Goal: Check status: Check status

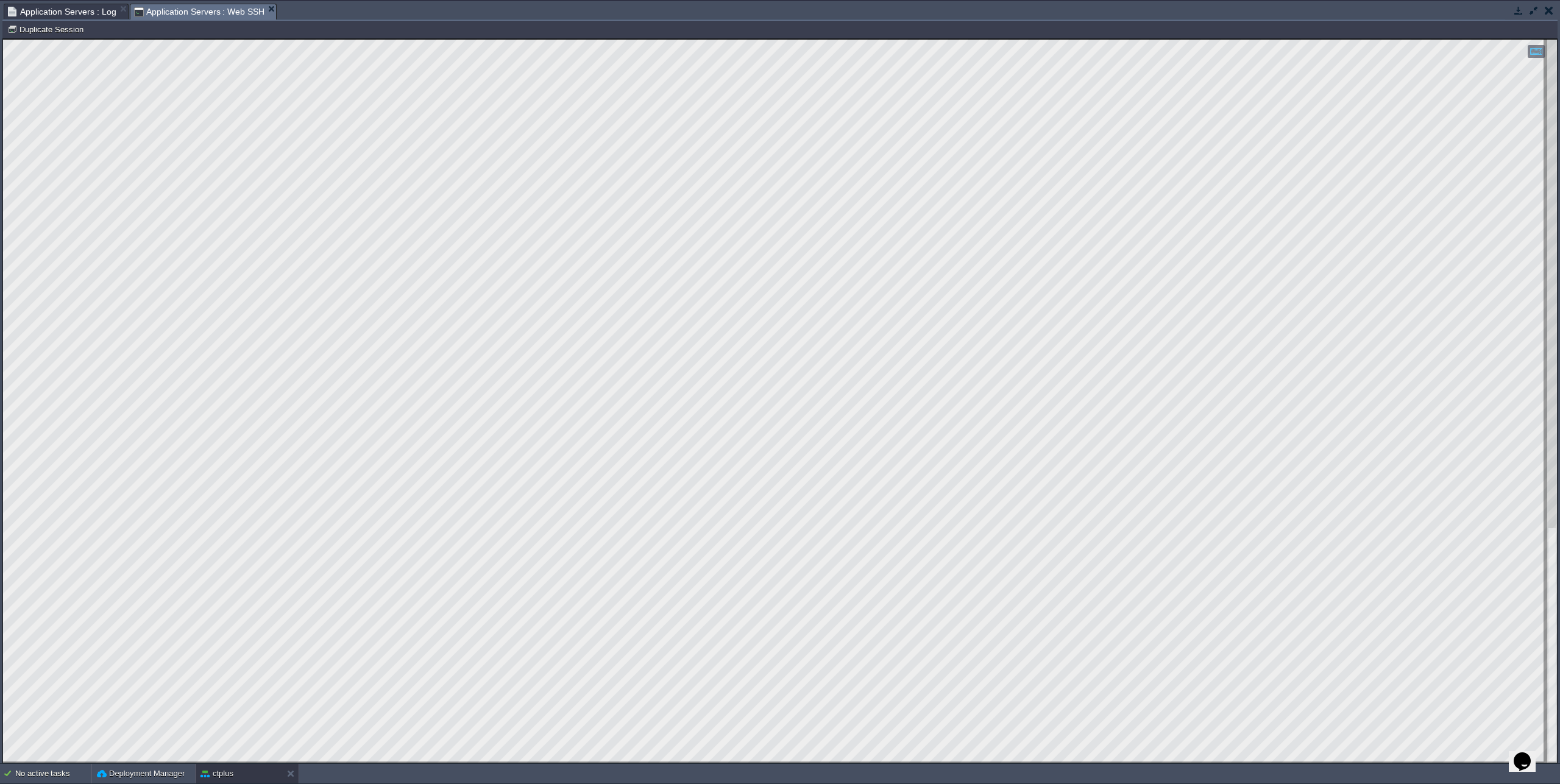
click at [1545, 14] on button "button" at bounding box center [1549, 11] width 9 height 11
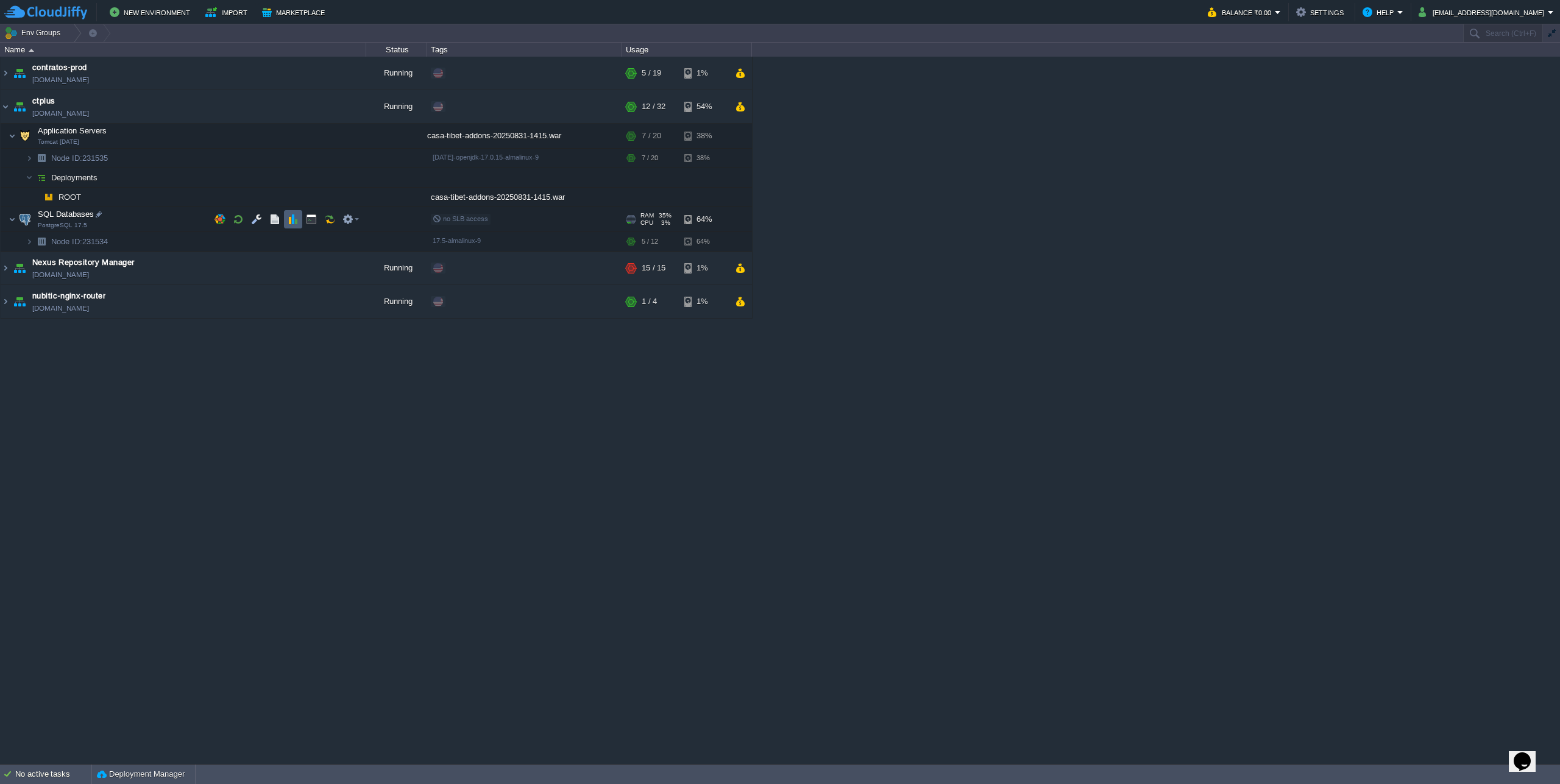
click at [293, 221] on button "button" at bounding box center [293, 219] width 11 height 11
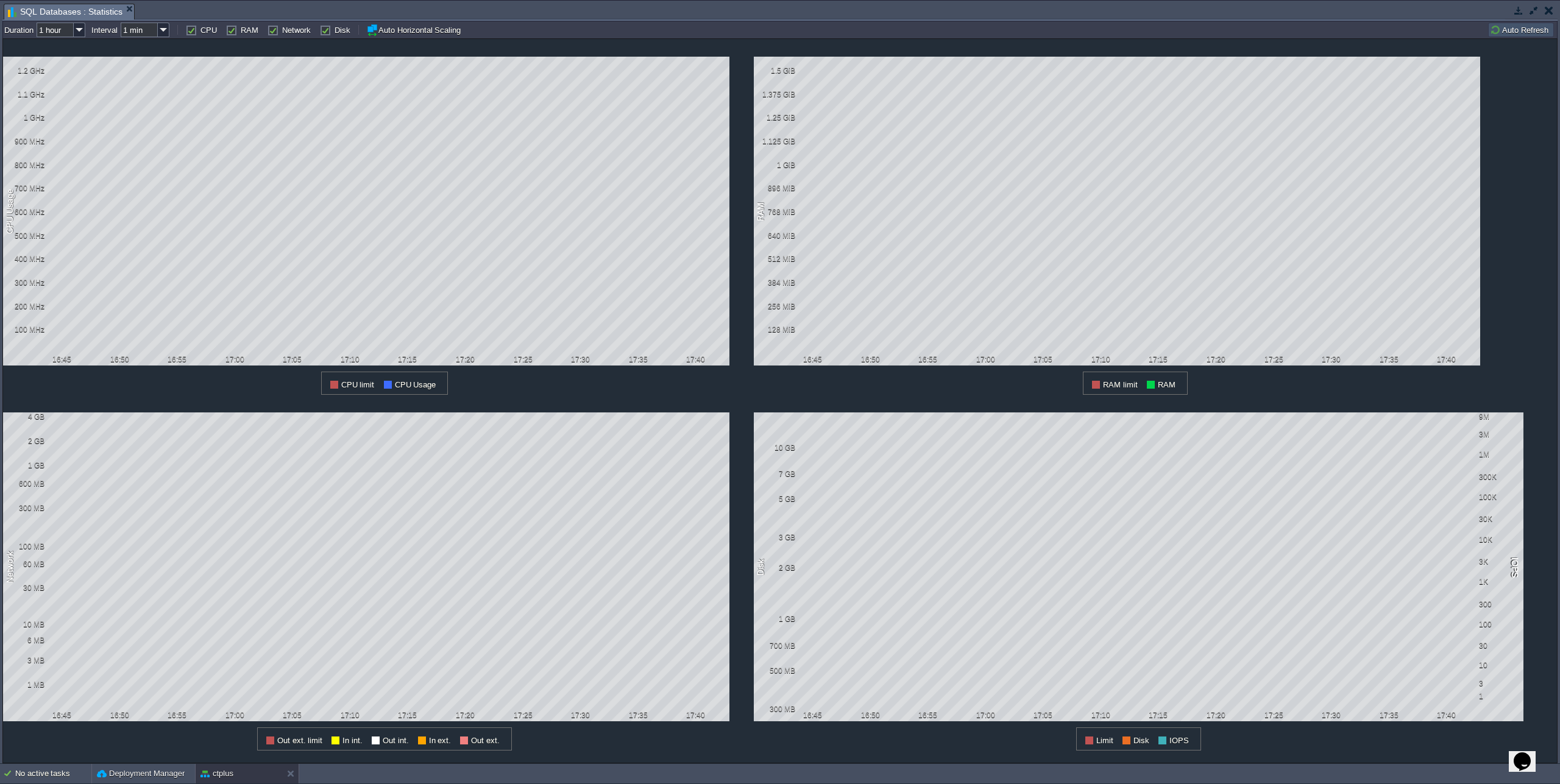
click at [1531, 10] on button "button" at bounding box center [1534, 11] width 11 height 11
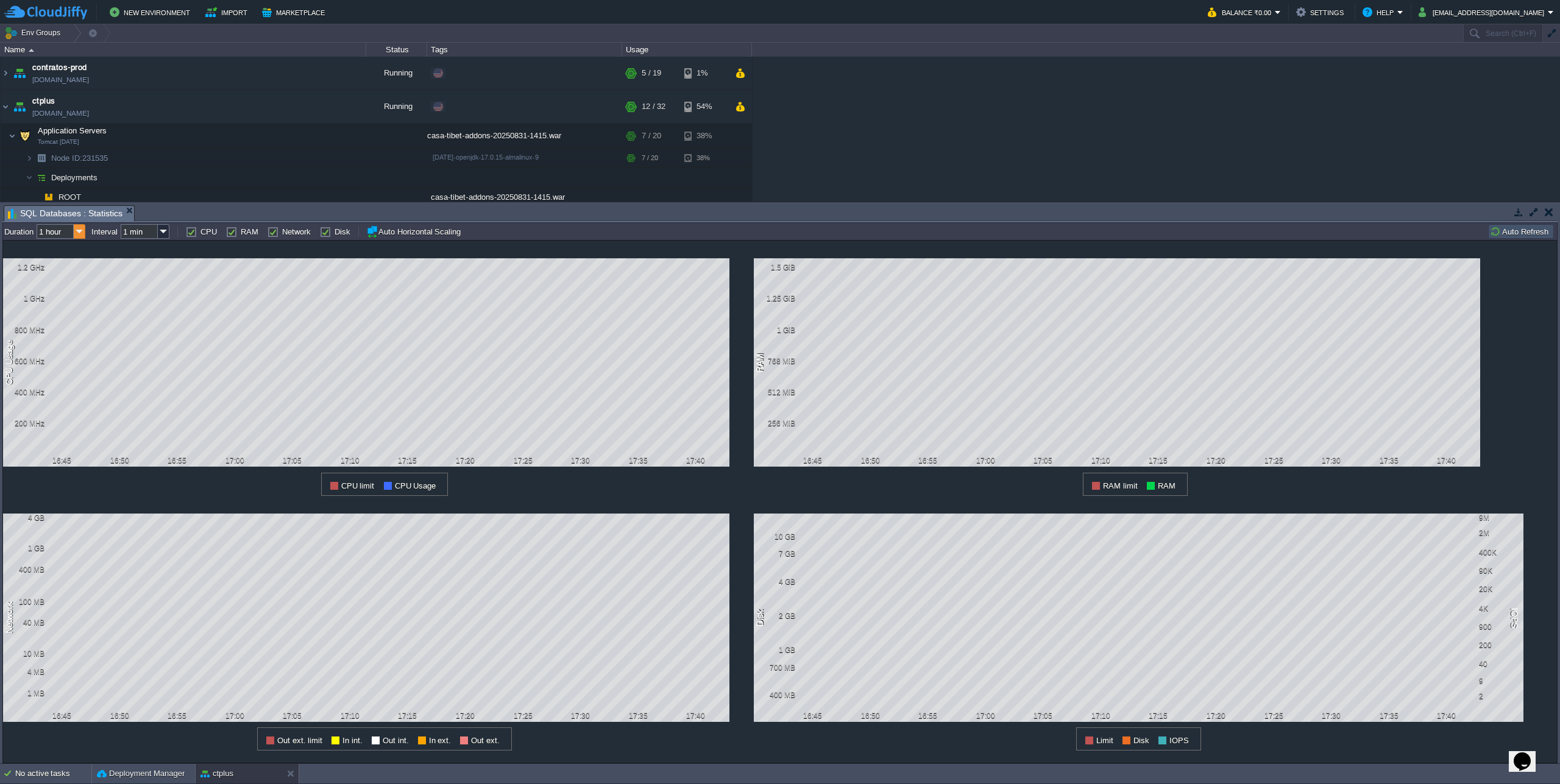
click at [82, 236] on img at bounding box center [79, 231] width 11 height 15
click at [67, 264] on div "6 hours" at bounding box center [62, 263] width 47 height 15
type input "6 hours"
type input "1 hour"
click at [82, 232] on img at bounding box center [79, 231] width 11 height 15
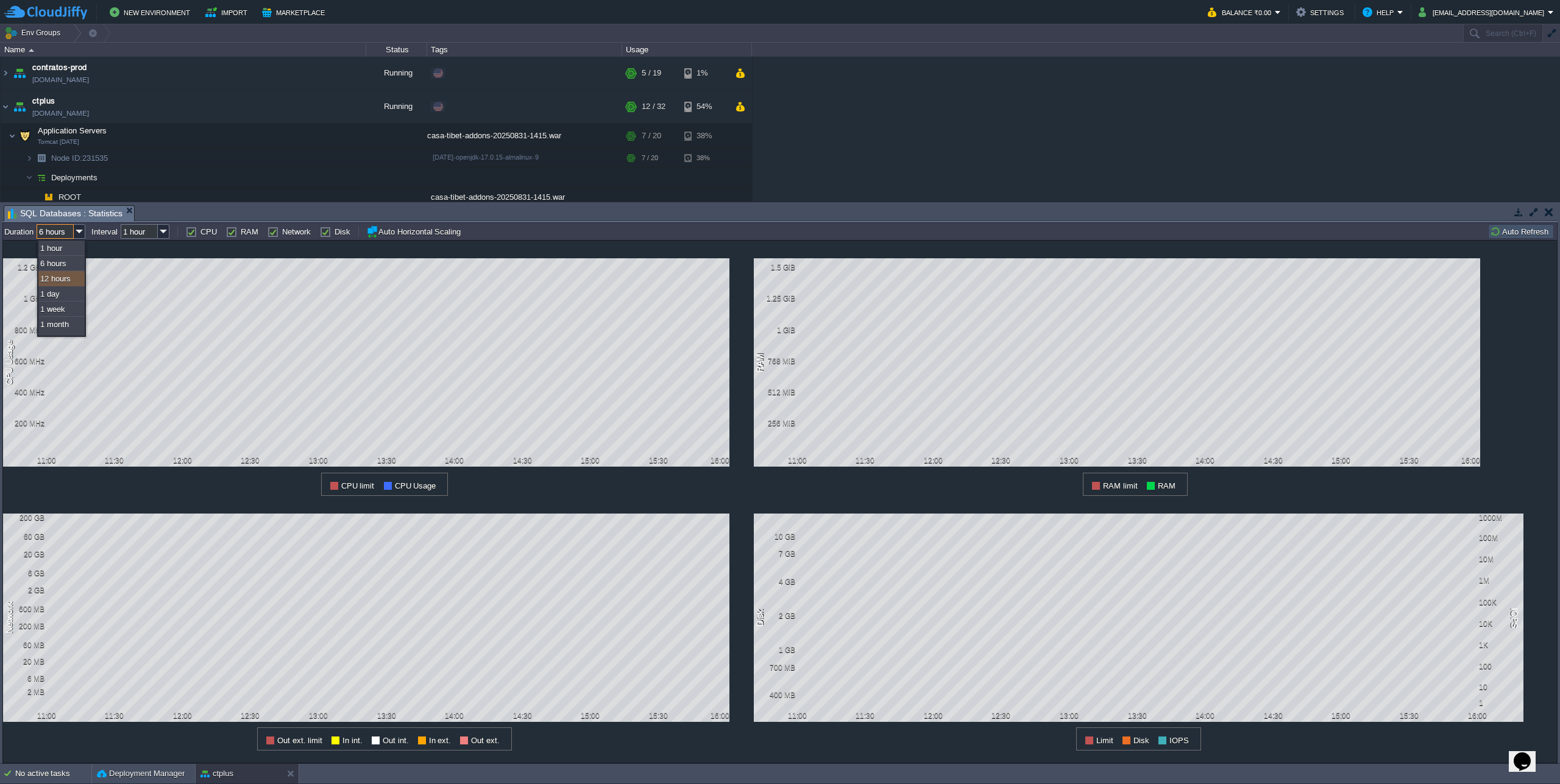
click at [69, 283] on div "12 hours" at bounding box center [62, 278] width 47 height 15
click at [81, 234] on img at bounding box center [79, 231] width 11 height 15
click at [61, 296] on div "1 day" at bounding box center [62, 294] width 47 height 15
click at [78, 233] on img at bounding box center [79, 231] width 11 height 15
click at [75, 252] on div "1 hour" at bounding box center [62, 248] width 47 height 15
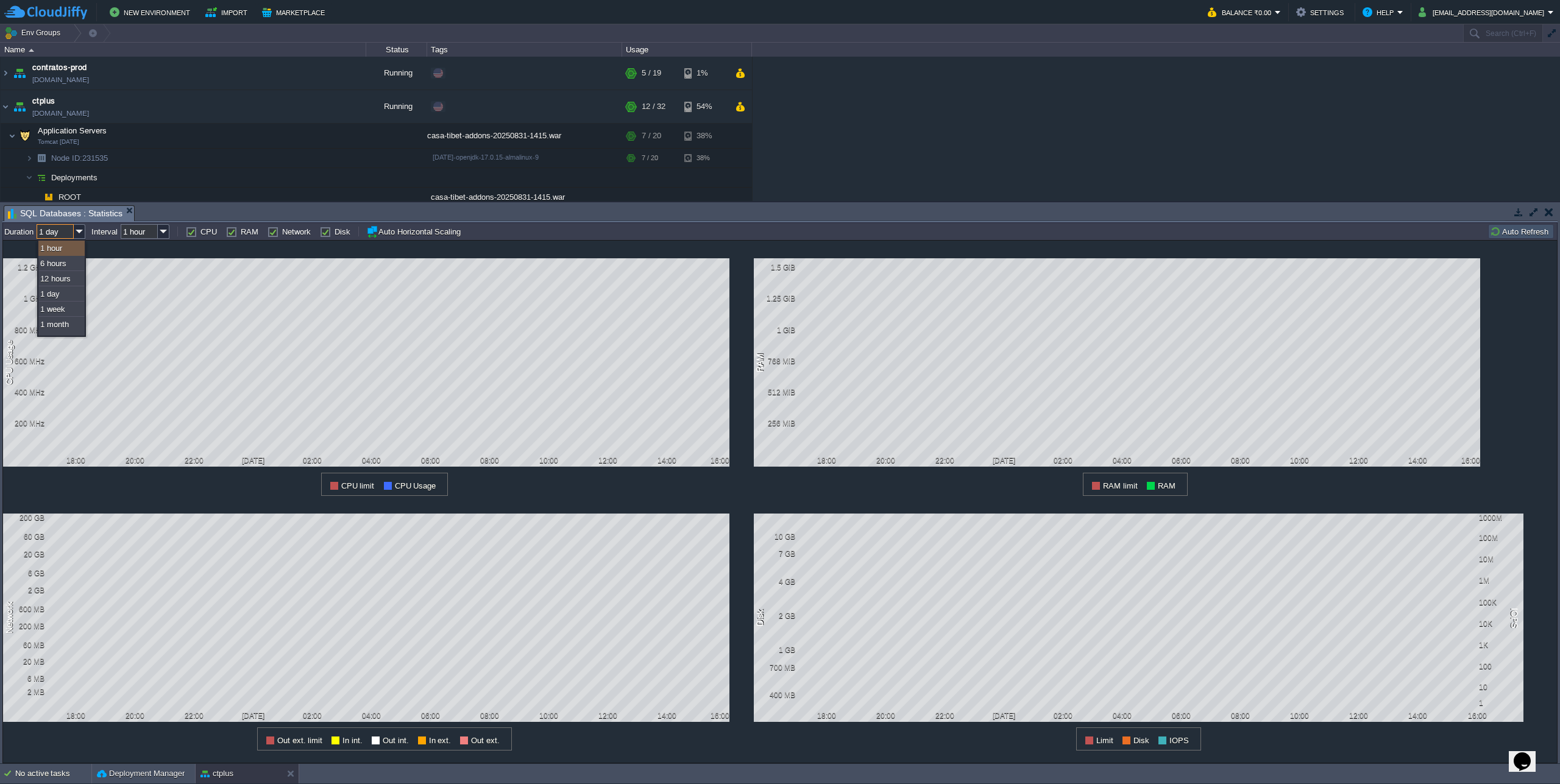
type input "1 hour"
type input "1 min"
click at [83, 233] on img at bounding box center [79, 231] width 11 height 15
click at [56, 232] on input "1 hour" at bounding box center [55, 231] width 37 height 15
click at [41, 230] on input "1 hour" at bounding box center [55, 231] width 37 height 15
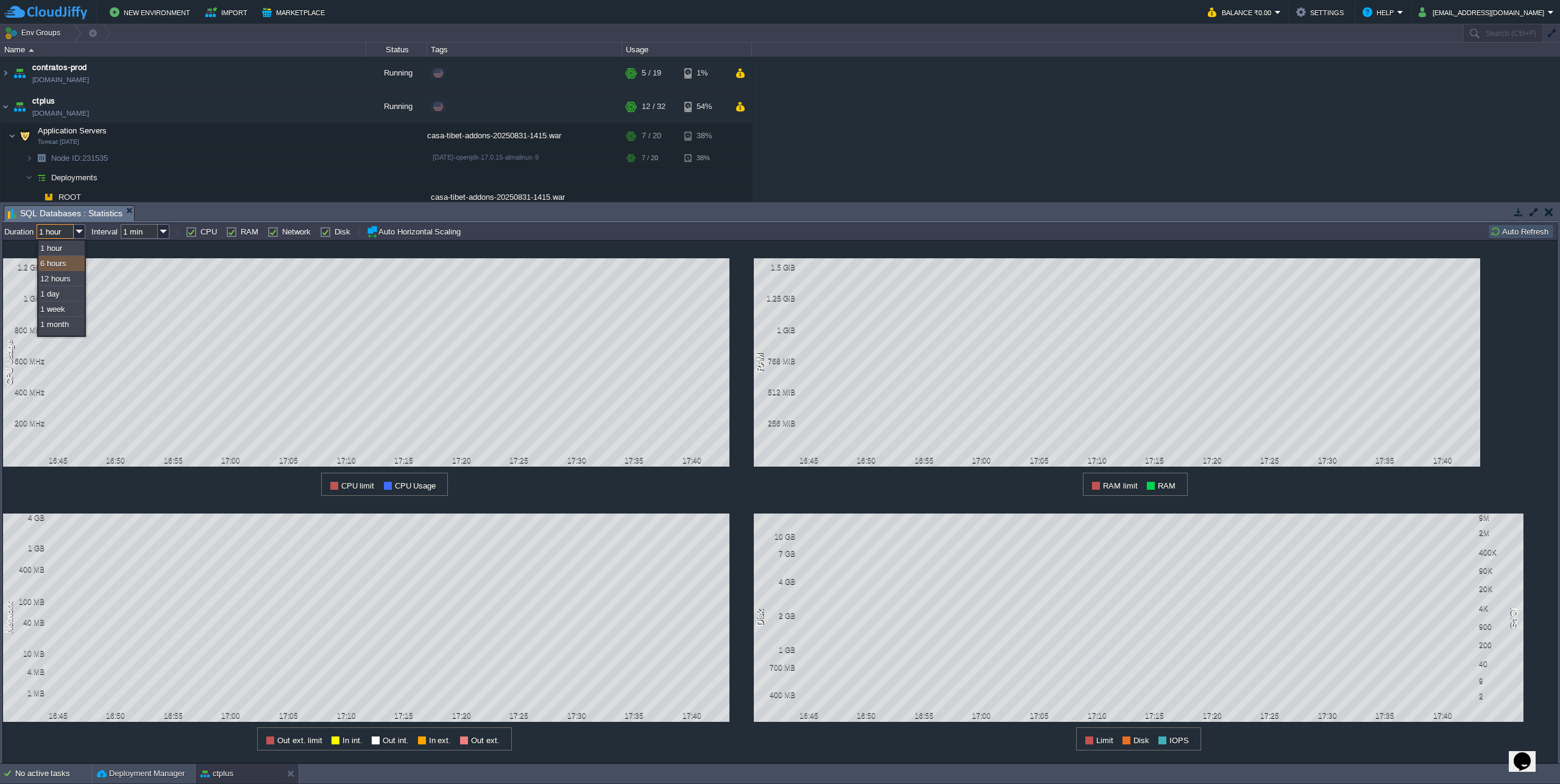
click at [48, 265] on div "6 hours" at bounding box center [62, 263] width 47 height 15
type input "6 hours"
type input "1 hour"
click at [156, 230] on input "1 hour" at bounding box center [139, 231] width 37 height 15
click at [175, 243] on div "1 CPU Usage 1.2 GHz 1 GHz 800 MHz 600 MHz 400 MHz 200 MHz 11:00 11:30 12:00 12:…" at bounding box center [378, 368] width 751 height 255
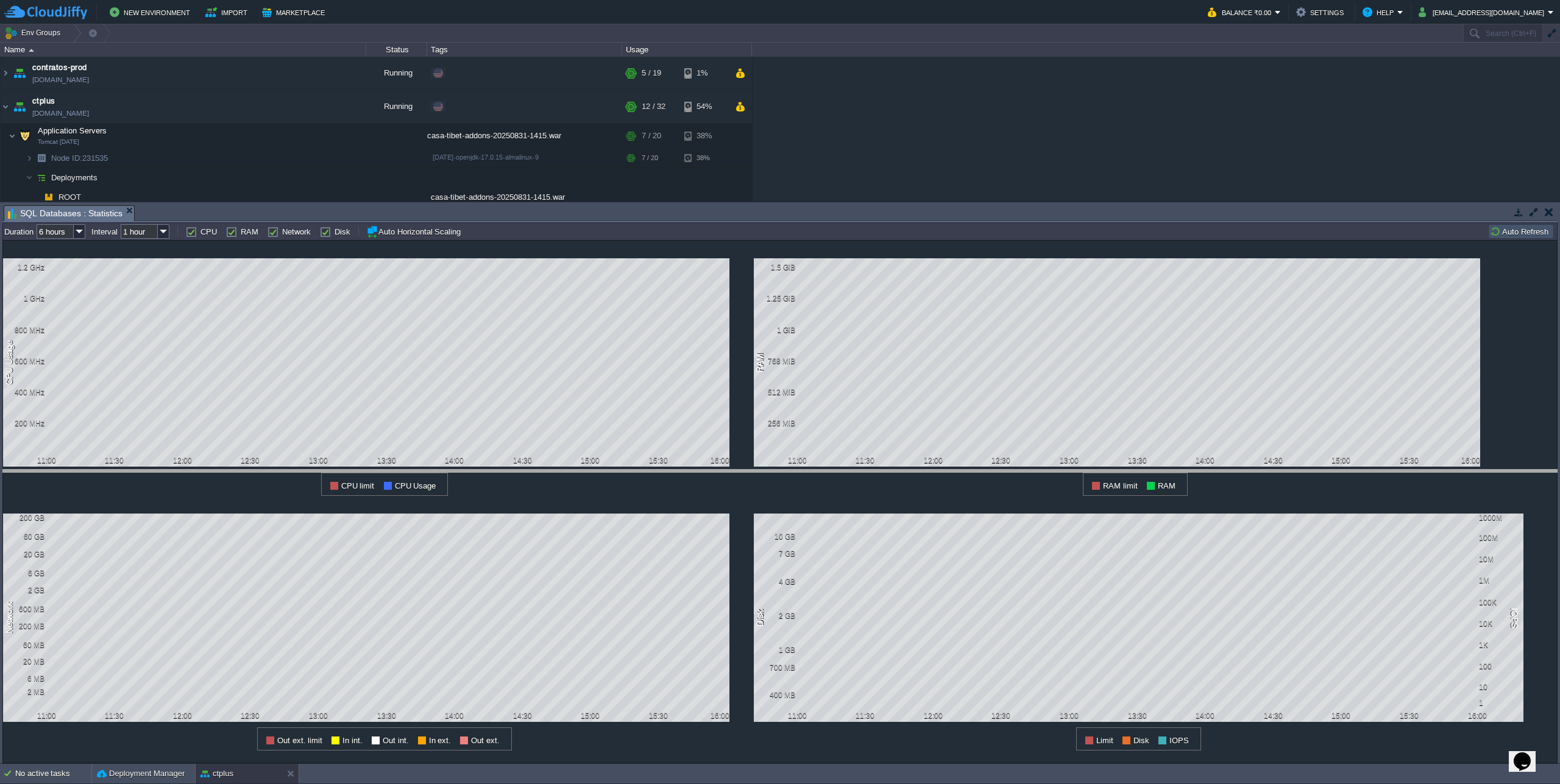
drag, startPoint x: 685, startPoint y: 208, endPoint x: 692, endPoint y: 473, distance: 265.1
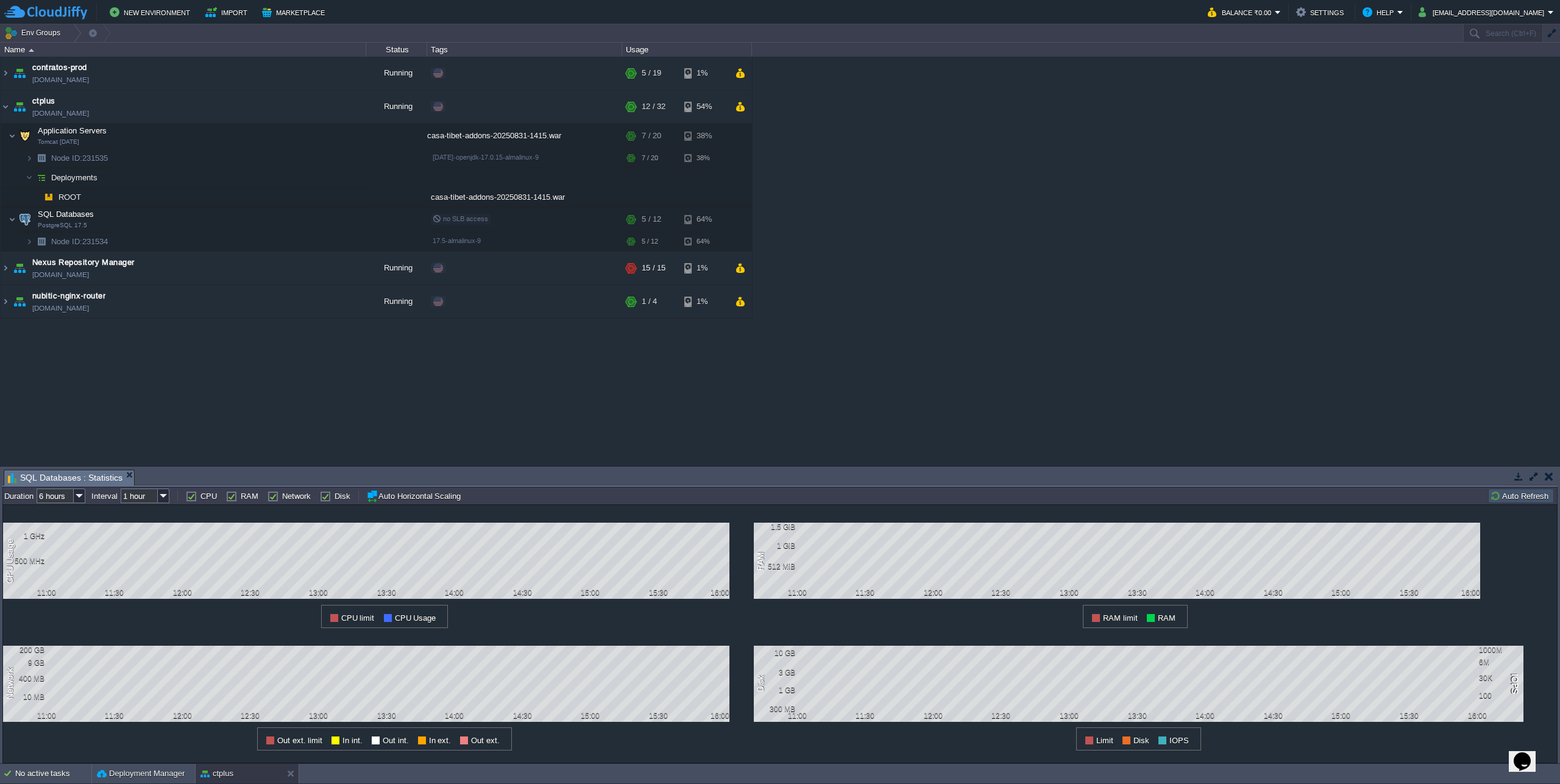
click at [1547, 481] on button "button" at bounding box center [1549, 476] width 9 height 11
